Goal: Contribute content: Contribute content

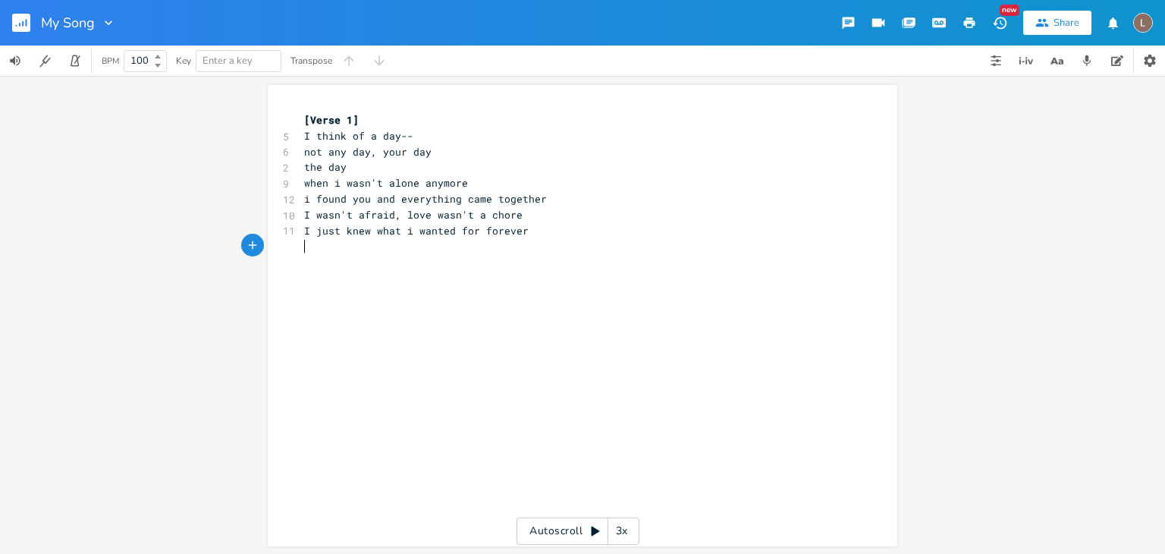
scroll to position [0, 14]
click at [470, 294] on div "x [Verse 1] 5 I think of a day-- 6 not any day, your day 2 the day 9 when i was…" at bounding box center [594, 330] width 586 height 442
type textarea "I remember that mone"
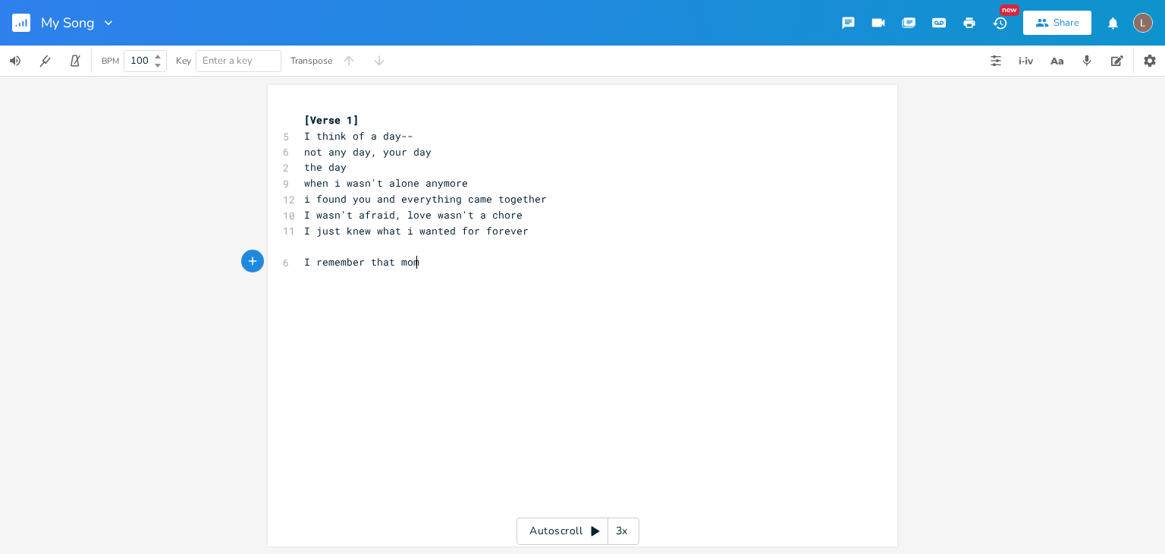
type textarea "mem"
type textarea "nt--"
type textarea "you held my hand, stole your ring"
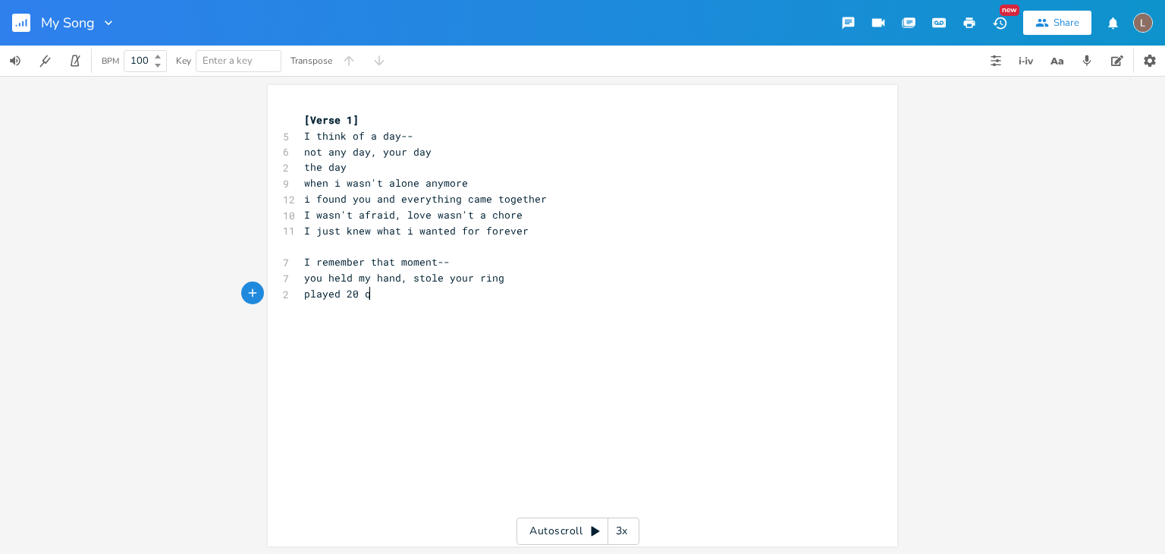
scroll to position [0, 58]
type textarea "played 20 qy"
type textarea "uestions and made"
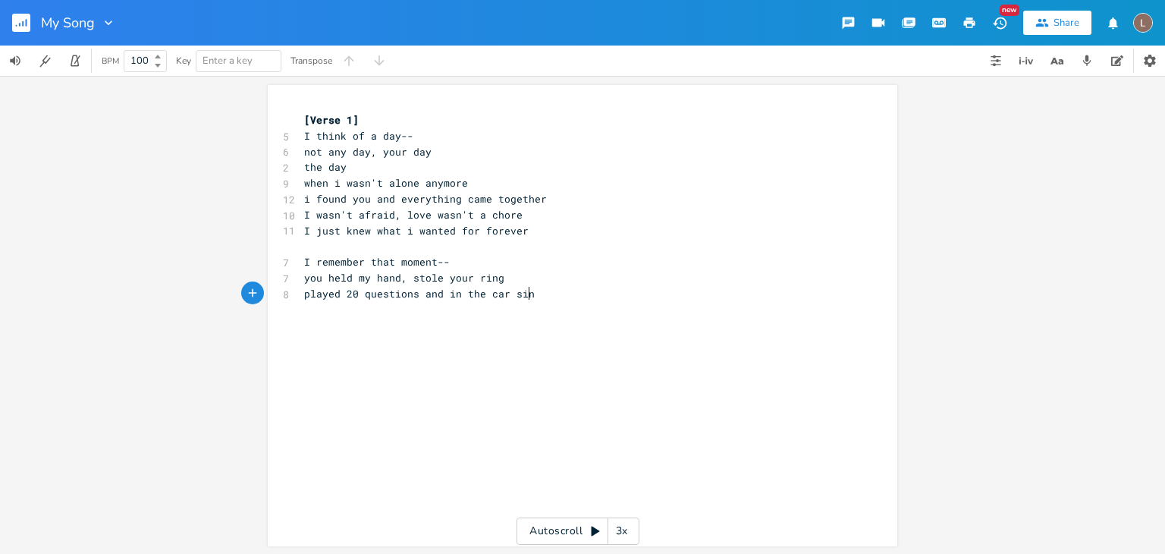
type textarea "in the car sing"
type textarea "sing"
type textarea "in the car with me"
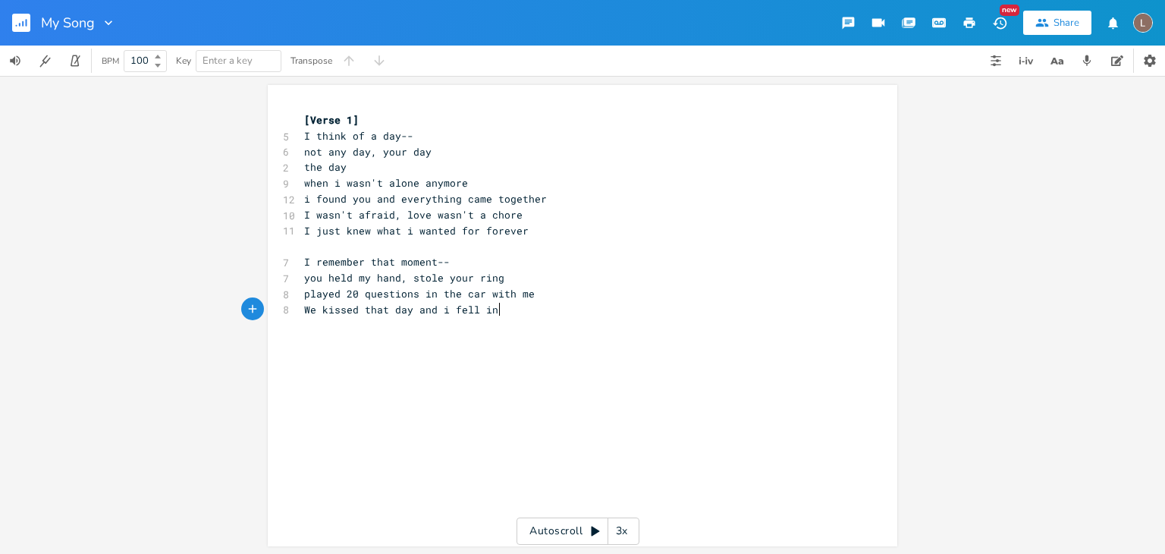
type textarea "We kissed that day and i fell in o"
type textarea "love"
type textarea "the kiss was like nothing i'd even ever though to"
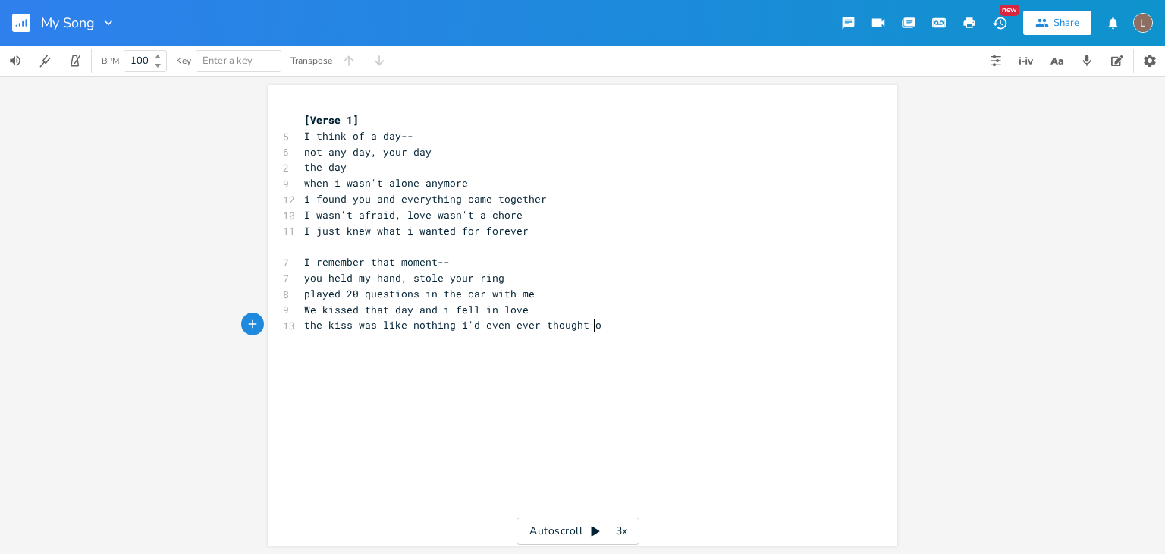
type textarea "t of"
type textarea "it felt ligh"
type textarea "ke lighting and shock"
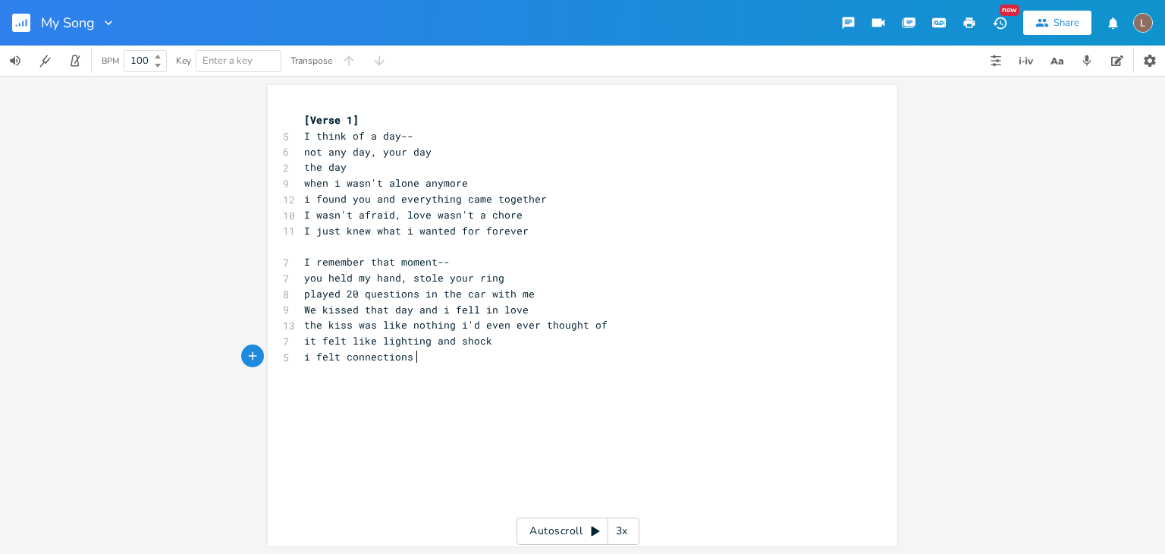
scroll to position [0, 89]
type textarea "i felt connections an"
type textarea "and something i'd never felt before"
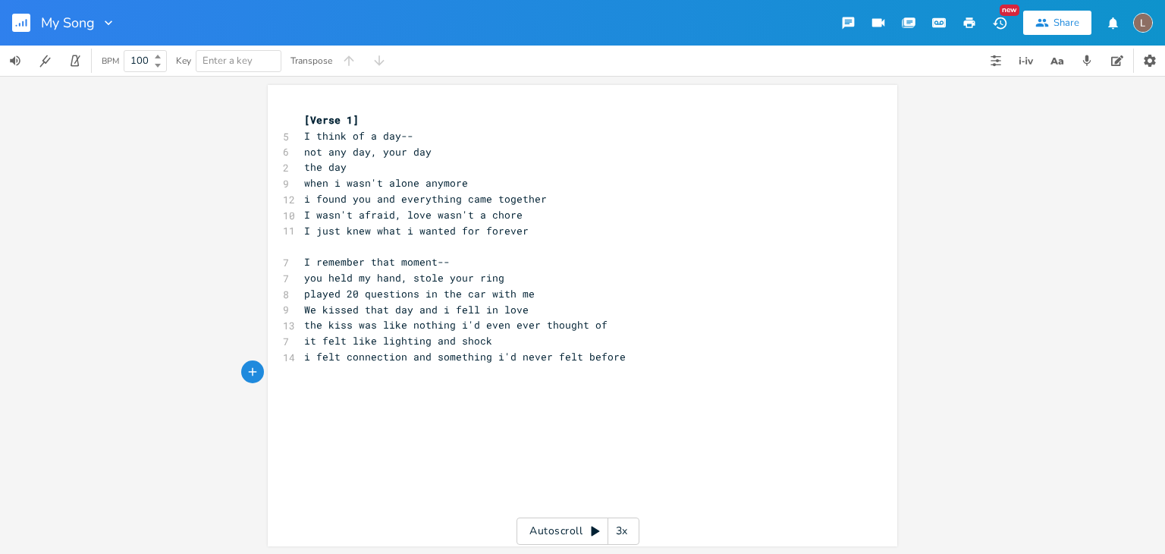
type textarea "We"
type textarea "I saw you that day and n"
type textarea "jnew"
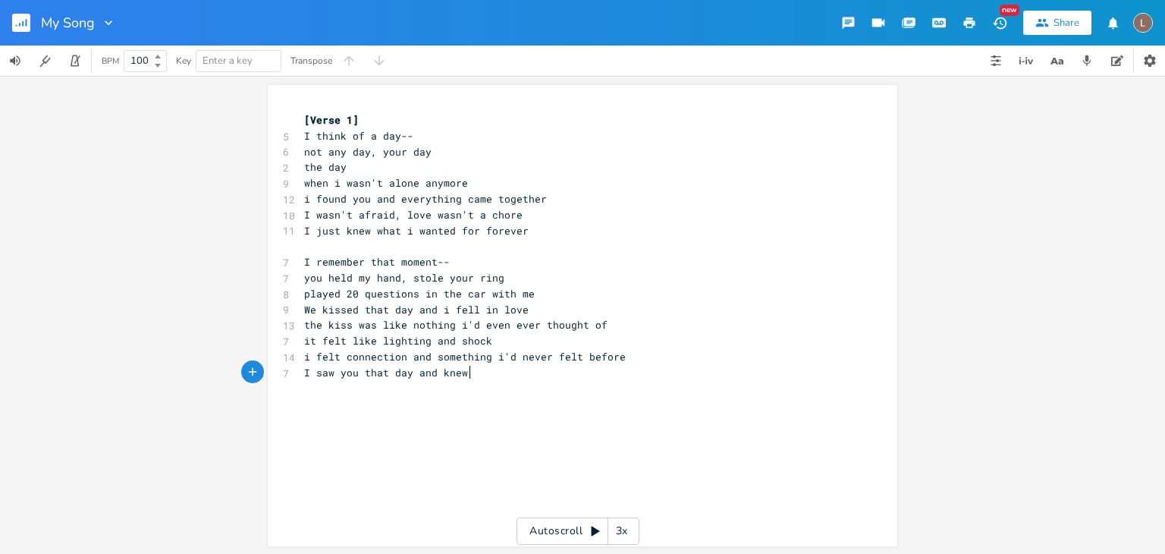
type textarea "knew a"
type textarea "I liked you"
type textarea "YOu"
type textarea "ou kissed me adn i"
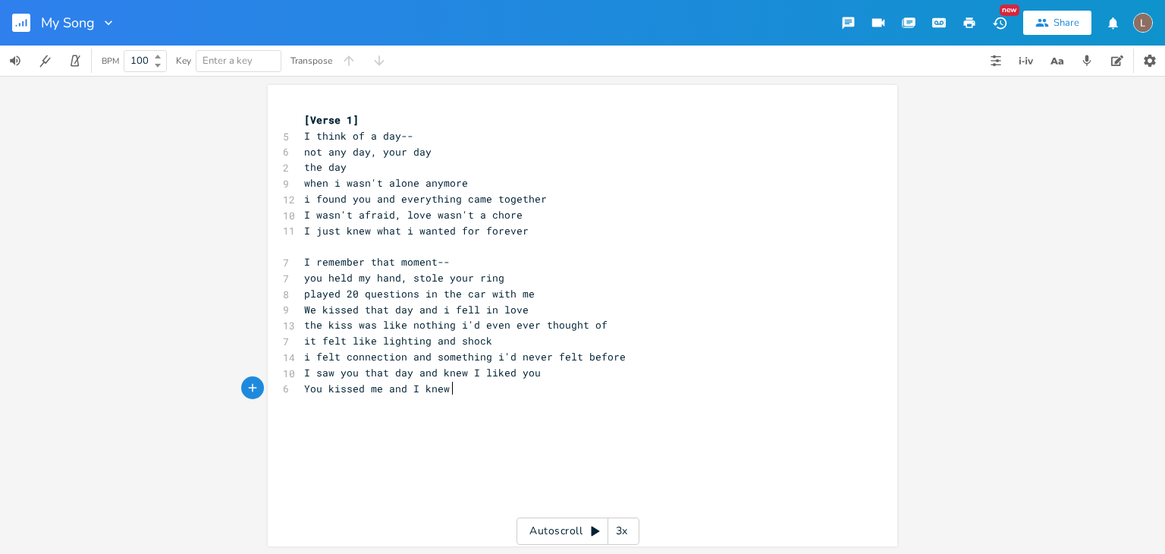
scroll to position [0, 46]
type textarea "nd I knew taht i"
type textarea "hat i would fall too"
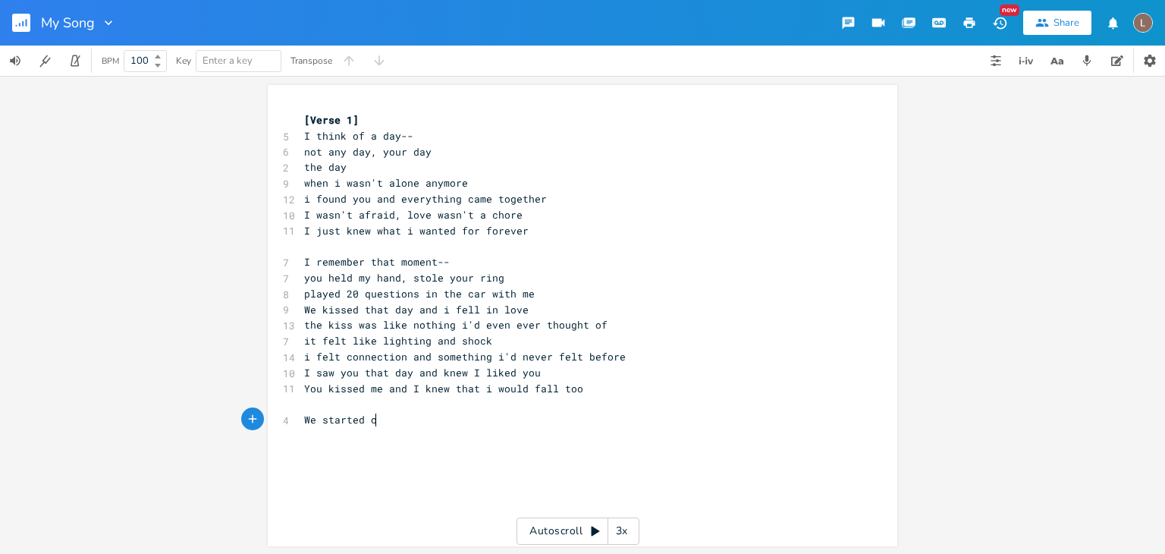
type textarea "We started on"
type textarea "with tha t"
type textarea "t week and i went"
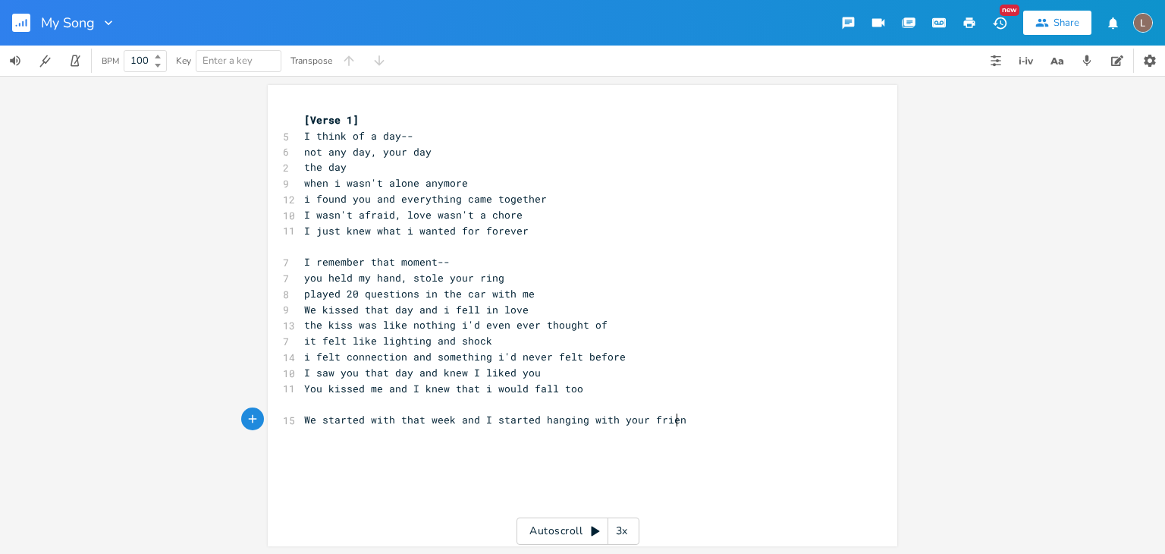
type textarea "I started hanging with your friends"
type textarea "I started learning all your likes and your many interest"
type textarea "s"
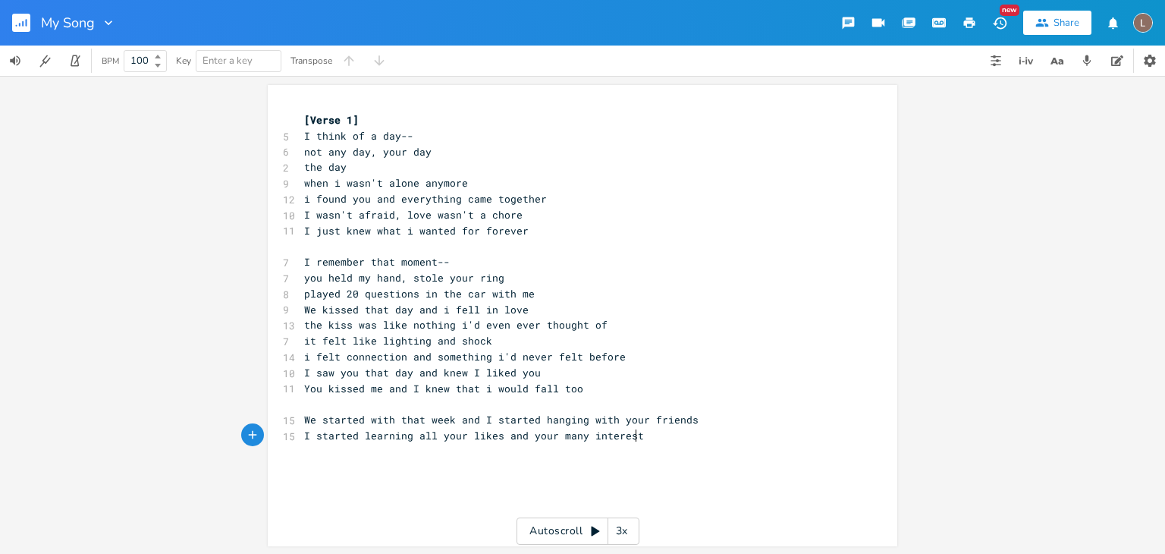
scroll to position [0, 5]
type textarea "I heard the way you laughed and it stou"
type textarea "ounded great like chimes"
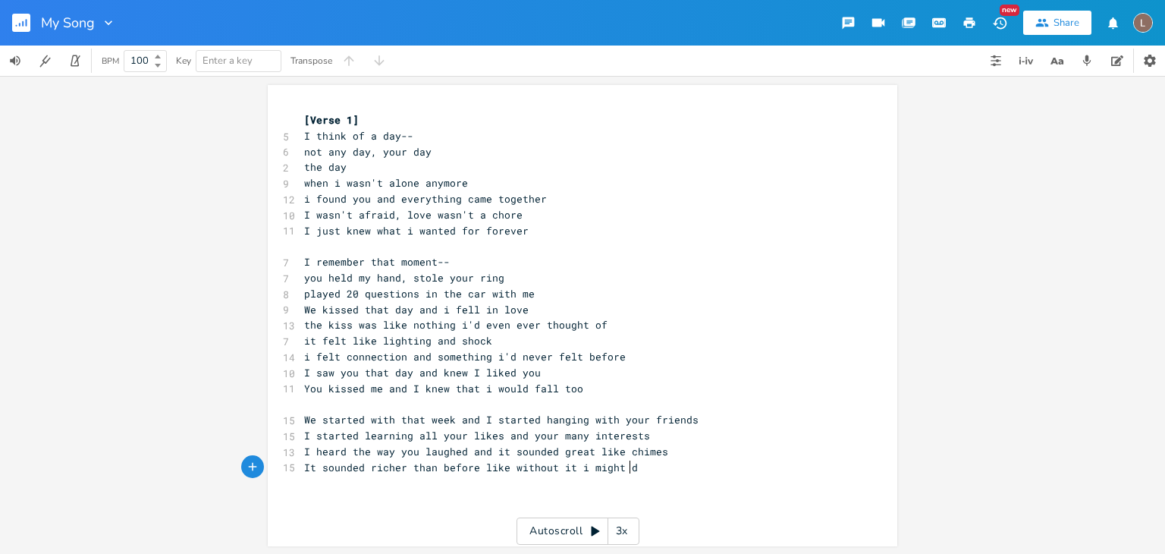
type textarea "It sounded richer than before like without it i might die"
type textarea "I could never feel the"
type textarea "t"
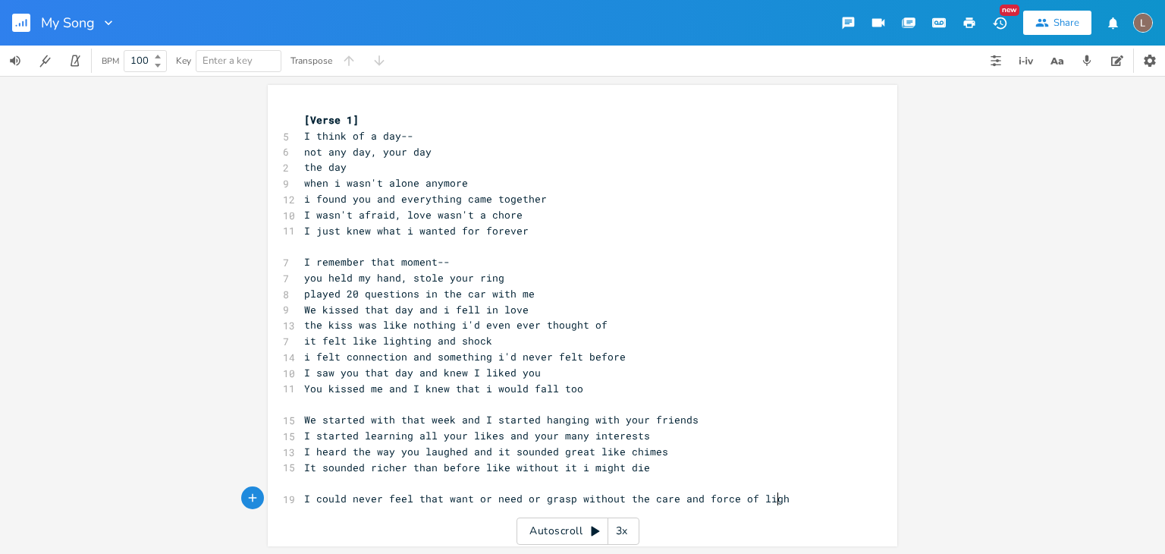
type textarea "hat want or need or grasp without the care and force of light"
type textarea "Of"
type textarea "A thousand typhoons oculd"
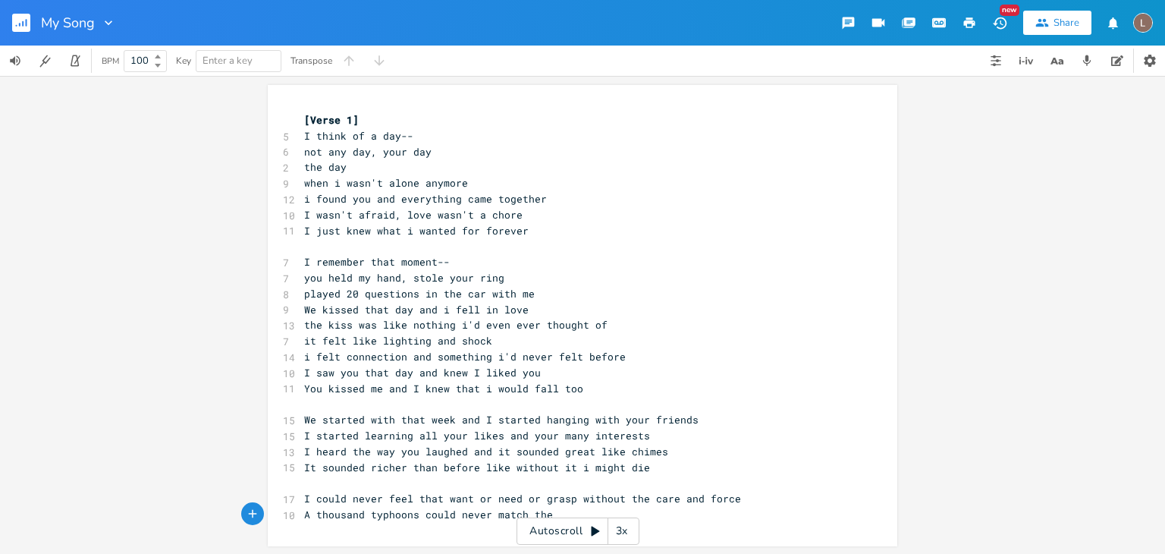
type textarea "could never match the ts"
type textarea "storm i feel for you"
type textarea "I hear ton"
type textarea "rnadoes"
type textarea "s coming and i stand amidt"
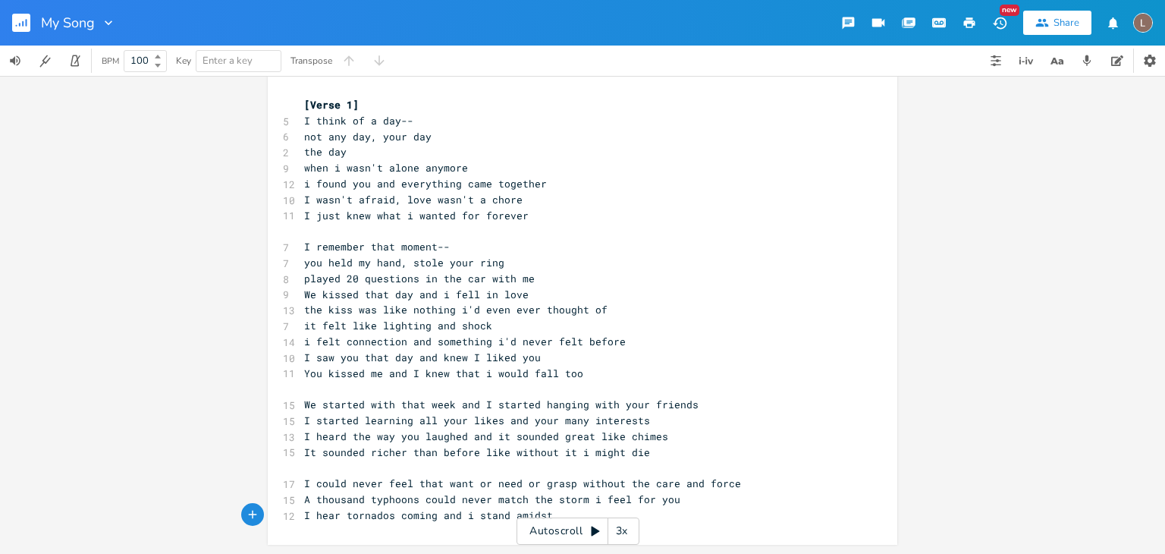
scroll to position [14, 0]
type textarea "st the winds"
type textarea "because nothing can compare when everything is felt for"
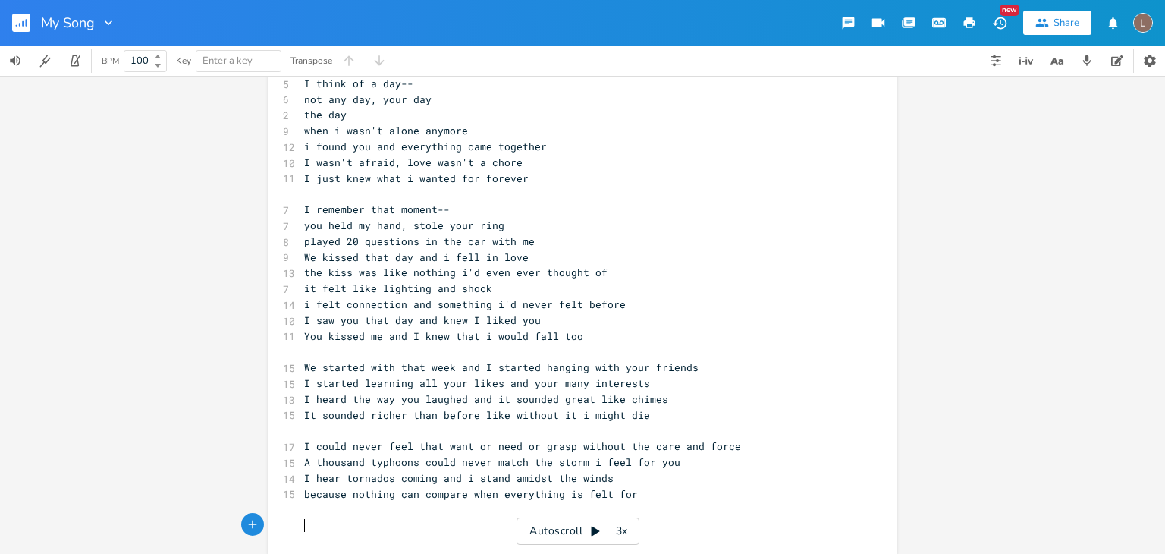
scroll to position [0, 0]
drag, startPoint x: 624, startPoint y: 492, endPoint x: 555, endPoint y: 492, distance: 69.0
click at [555, 492] on span "because nothing can compare when everything is felt for" at bounding box center [471, 494] width 334 height 14
type textarea "I feel is truth"
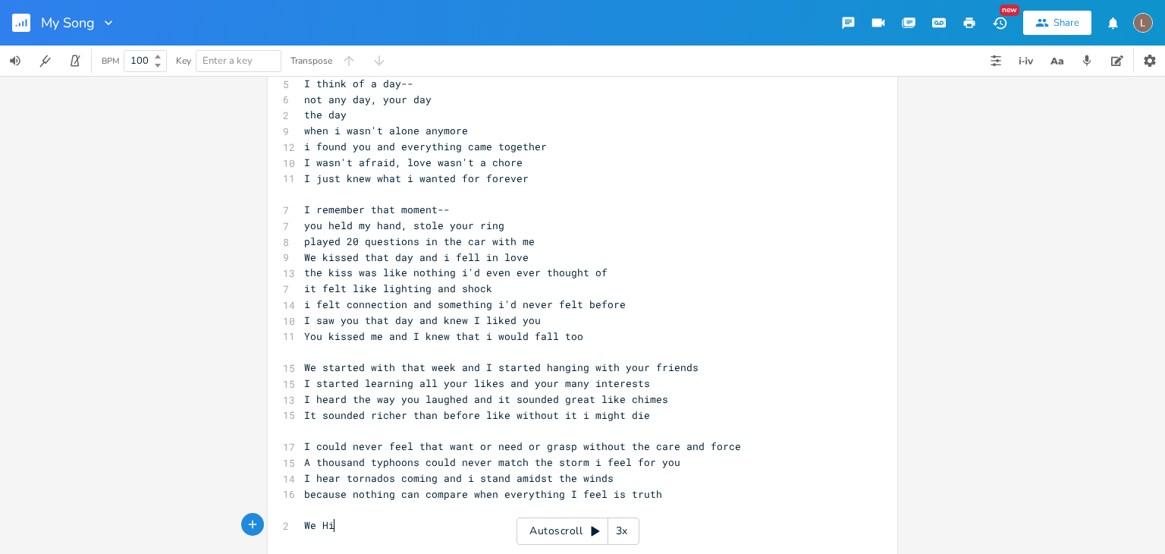
type textarea "We Hit"
type textarea "hit our first month and i couldn't believe it ha"
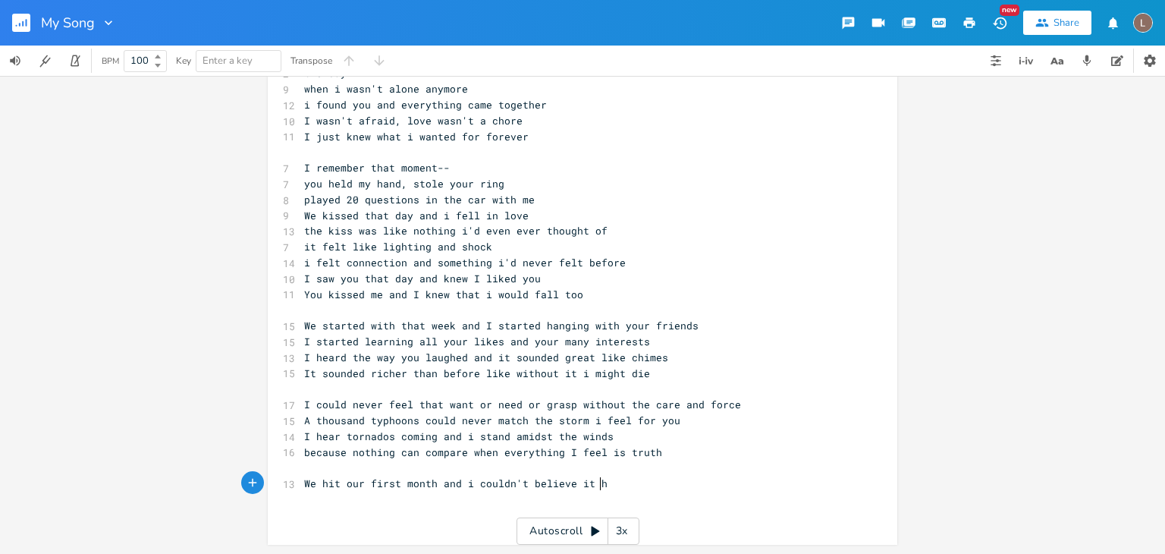
scroll to position [93, 0]
type textarea "the time"
type textarea "it flew and i [GEOGRAPHIC_DATA]"
type textarea "yours and you said tha yo"
type textarea "t you were mine"
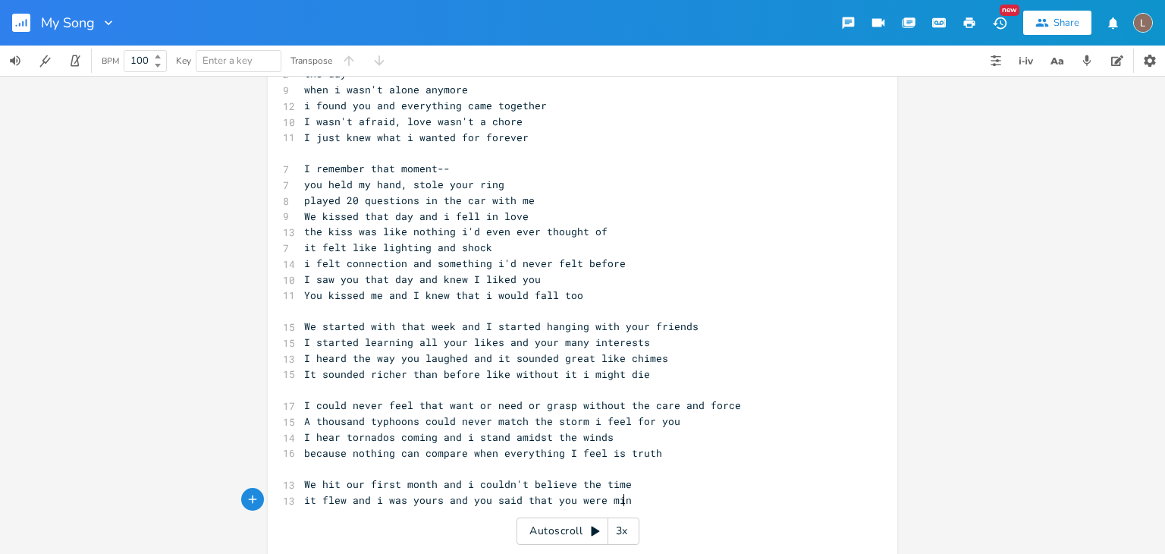
scroll to position [0, 71]
type textarea "We"
type textarea "Then month two and threee w"
type textarea "wew"
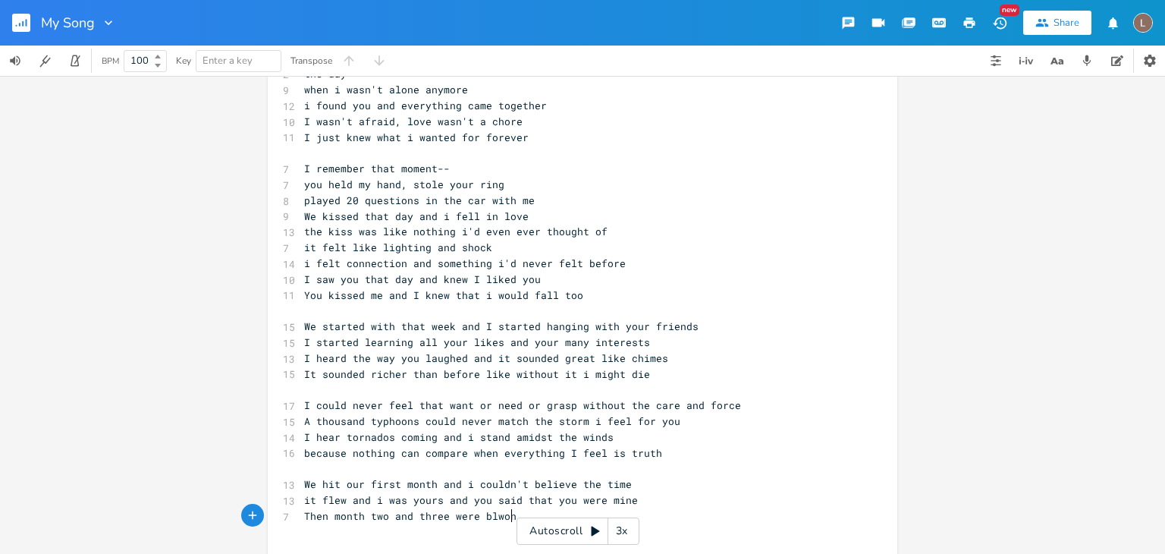
type textarea "re blwon a"
type textarea "wn"
type textarea "own away I graduated yo"
type textarea "and still you stayed"
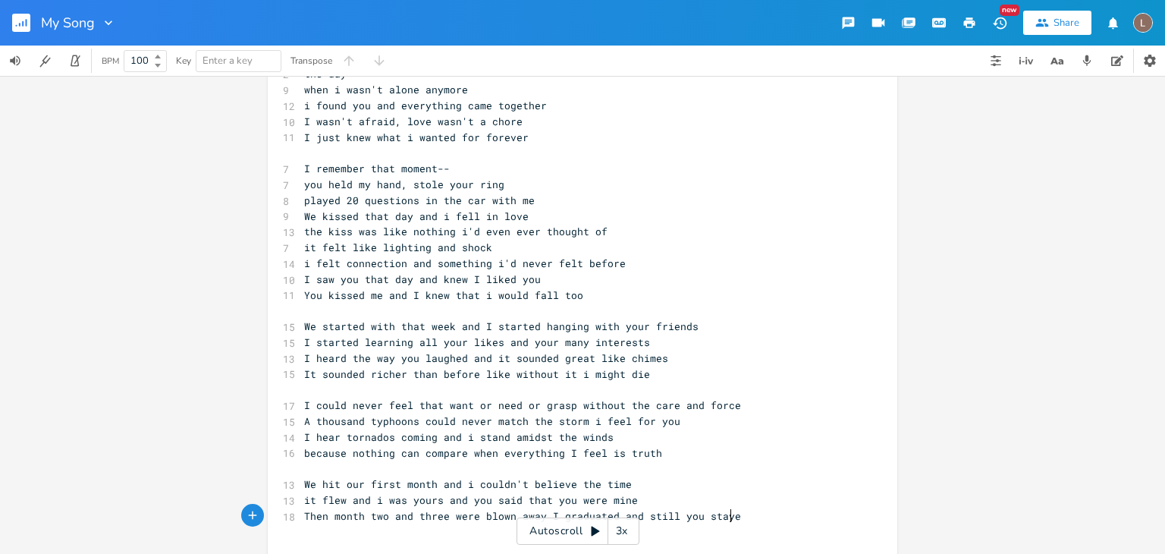
scroll to position [0, 86]
click at [537, 510] on span "Then month two and three were blown away I graduated and still you stayed" at bounding box center [525, 516] width 443 height 14
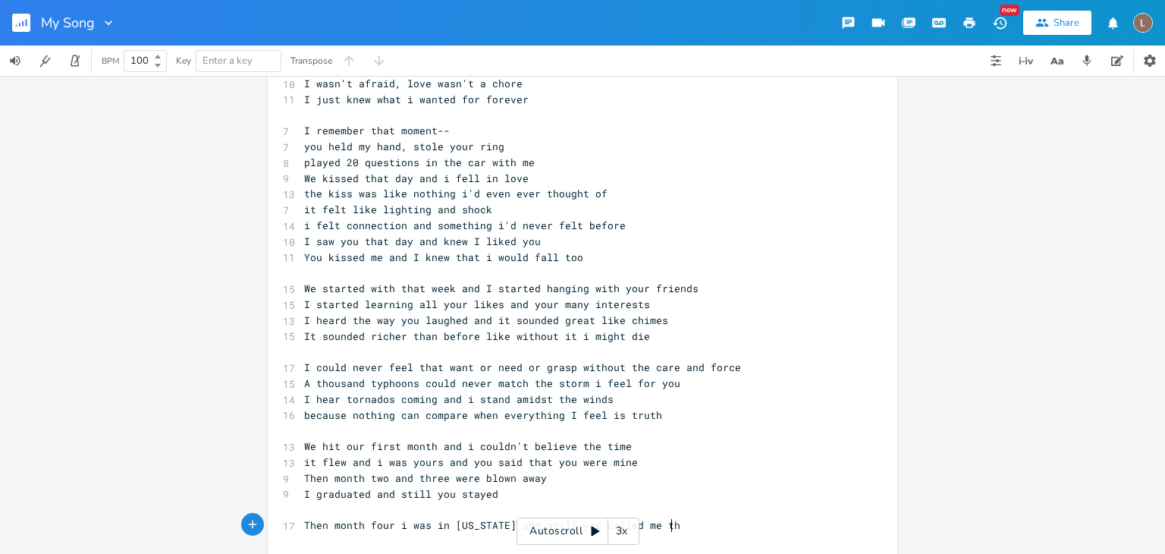
type textarea "Then month four i was in [US_STATE] and still you called me then"
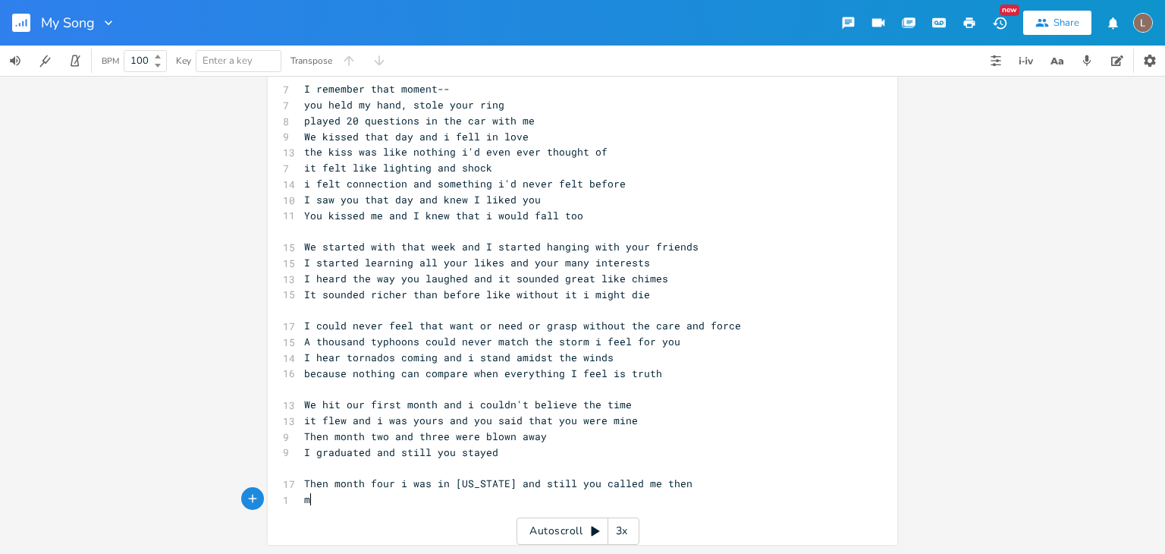
scroll to position [172, 0]
type textarea "month 5 i was at"
type textarea "was bear lake in a cabin and we callle"
type textarea "ed and celebrea"
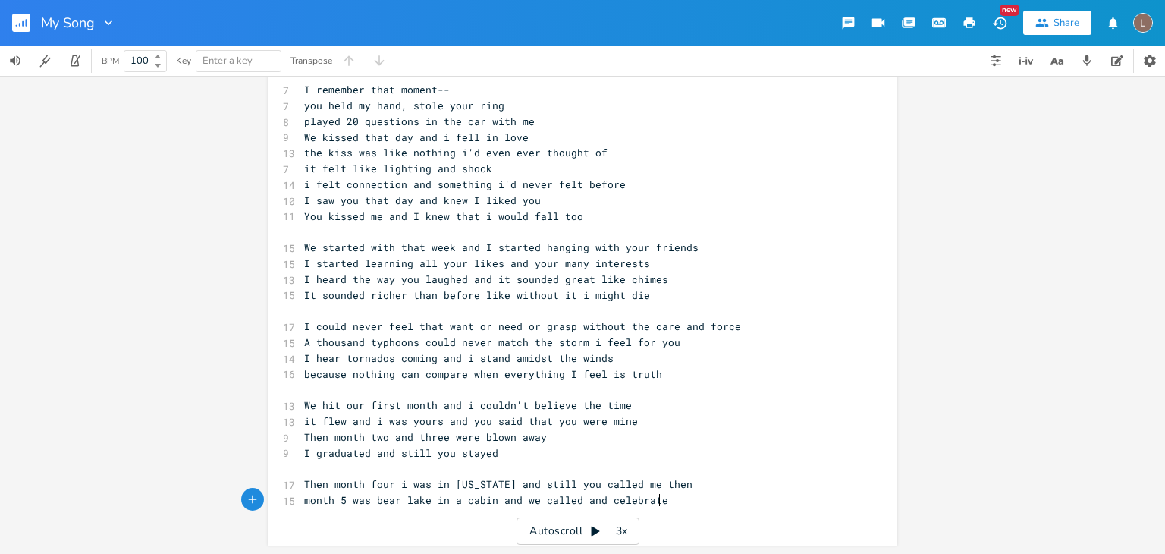
scroll to position [0, 21]
type textarea "ated w"
